Goal: Task Accomplishment & Management: Use online tool/utility

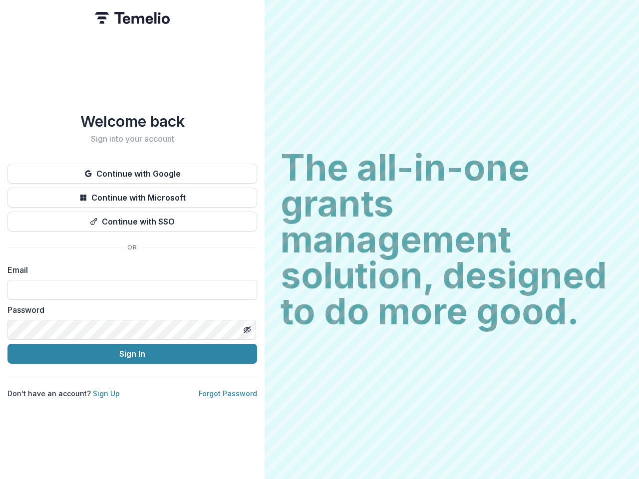
click at [319, 240] on h2 "The all-in-one grants management solution, designed to do more good." at bounding box center [451, 240] width 342 height 180
click at [132, 170] on button "Continue with Google" at bounding box center [132, 174] width 250 height 20
click at [132, 194] on button "Continue with Microsoft" at bounding box center [132, 198] width 250 height 20
click at [132, 218] on button "Continue with SSO" at bounding box center [132, 222] width 250 height 20
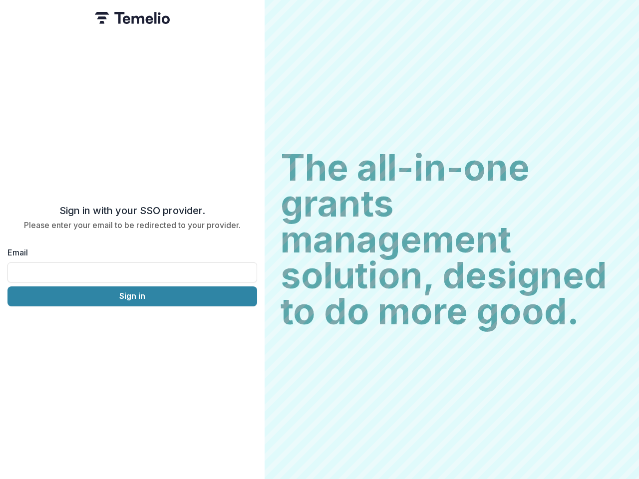
click at [247, 326] on div "Sign in with your SSO provider. Please enter your email to be redirected to you…" at bounding box center [132, 239] width 265 height 479
